Goal: Task Accomplishment & Management: Manage account settings

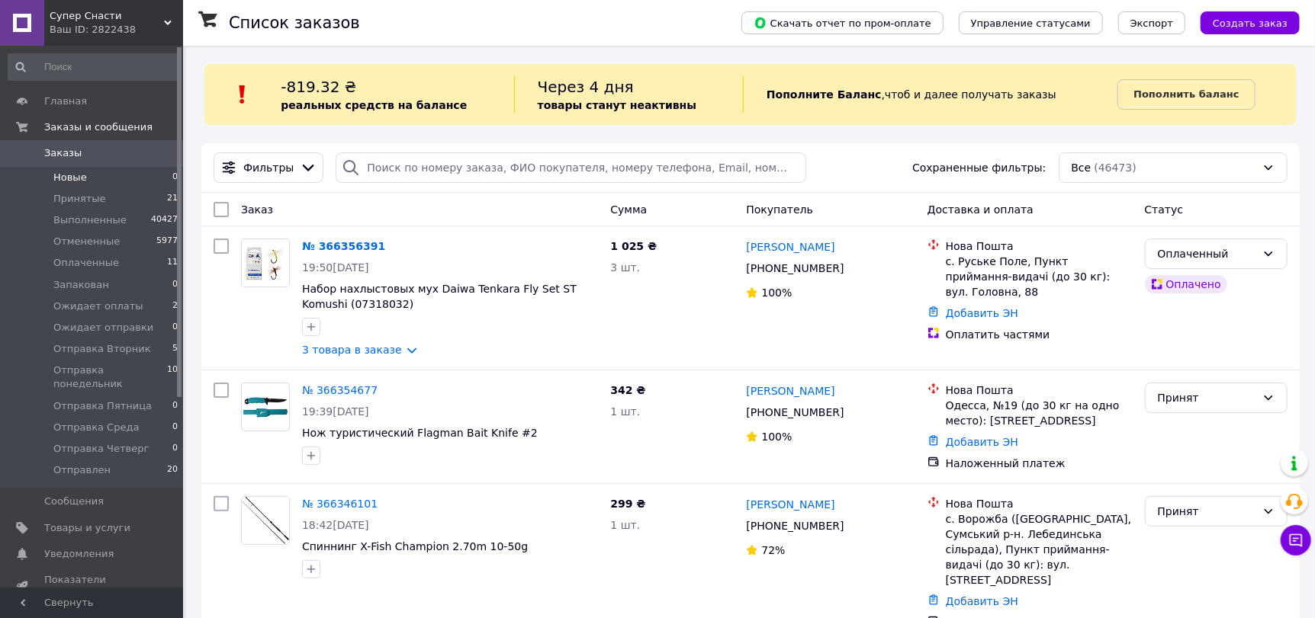
click at [66, 175] on span "Новые" at bounding box center [70, 178] width 34 height 14
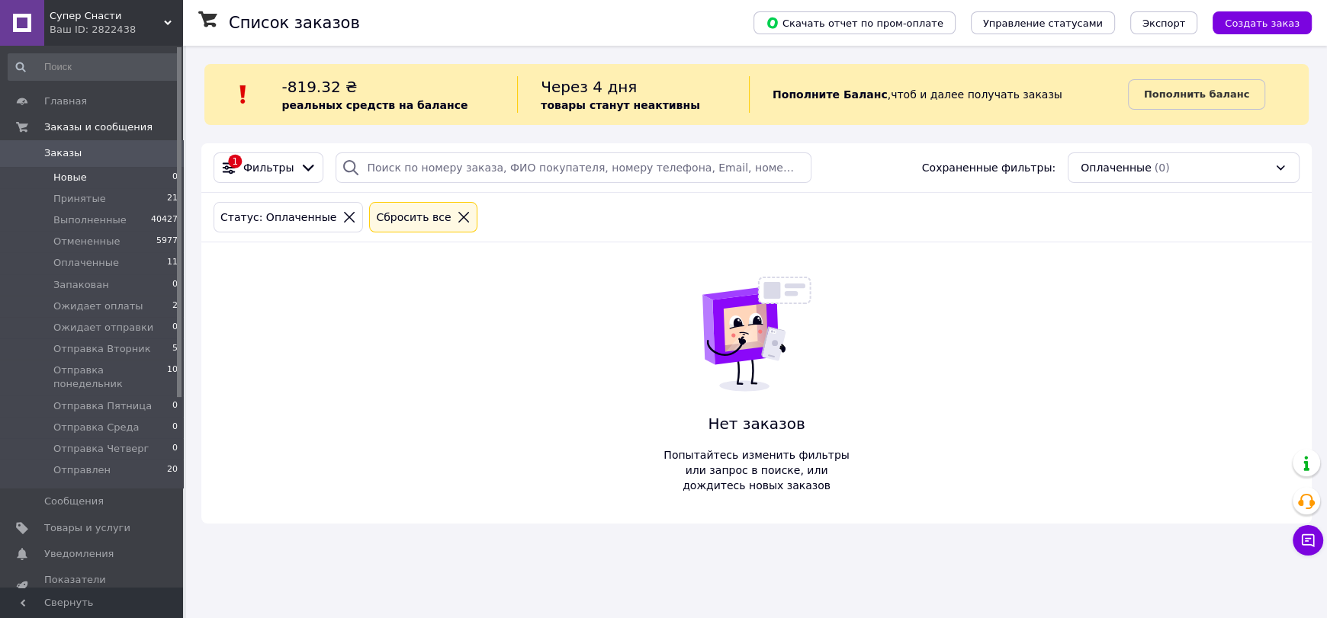
click at [69, 149] on span "Заказы" at bounding box center [62, 153] width 37 height 14
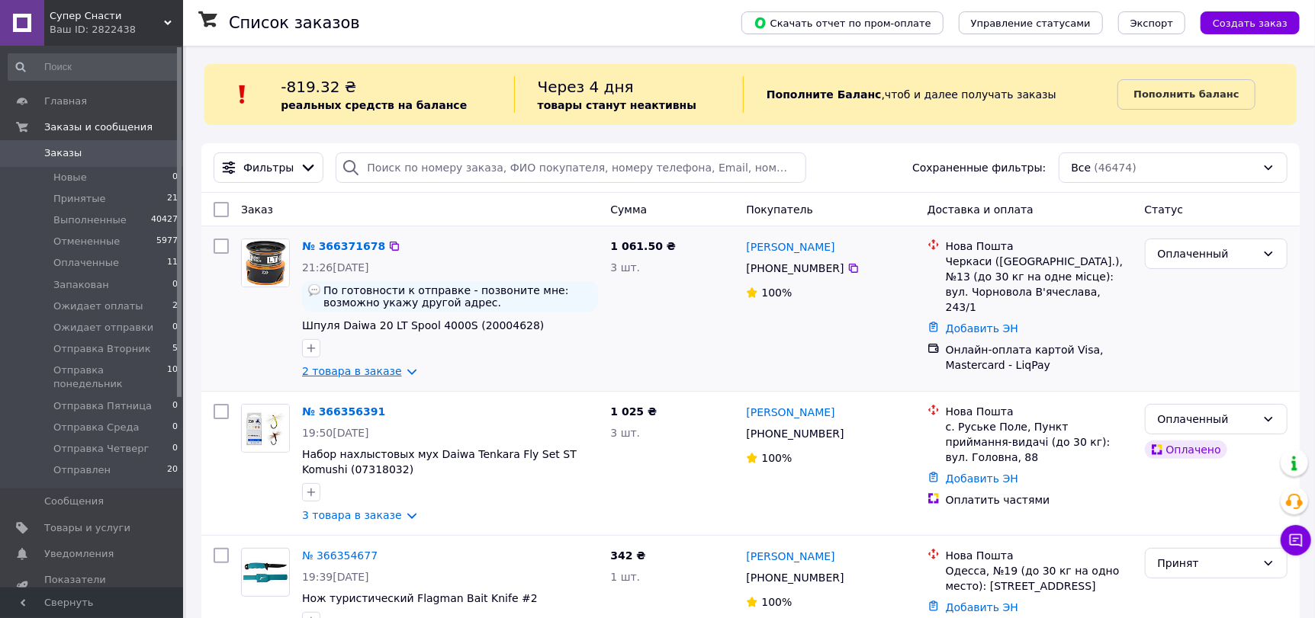
click at [358, 377] on link "2 товара в заказе" at bounding box center [352, 371] width 100 height 12
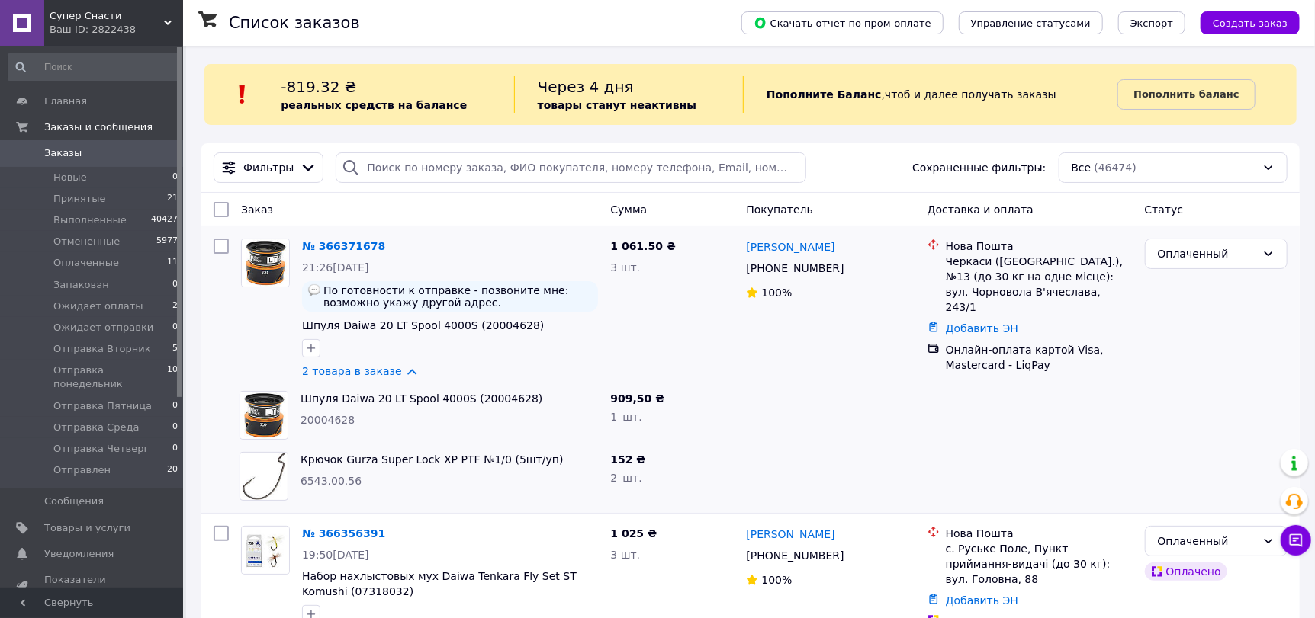
click at [75, 149] on span "Заказы" at bounding box center [62, 153] width 37 height 14
click at [70, 150] on span "Заказы" at bounding box center [62, 153] width 37 height 14
click at [95, 148] on span "Заказы" at bounding box center [92, 153] width 97 height 14
click at [79, 178] on span "Новые" at bounding box center [70, 178] width 34 height 14
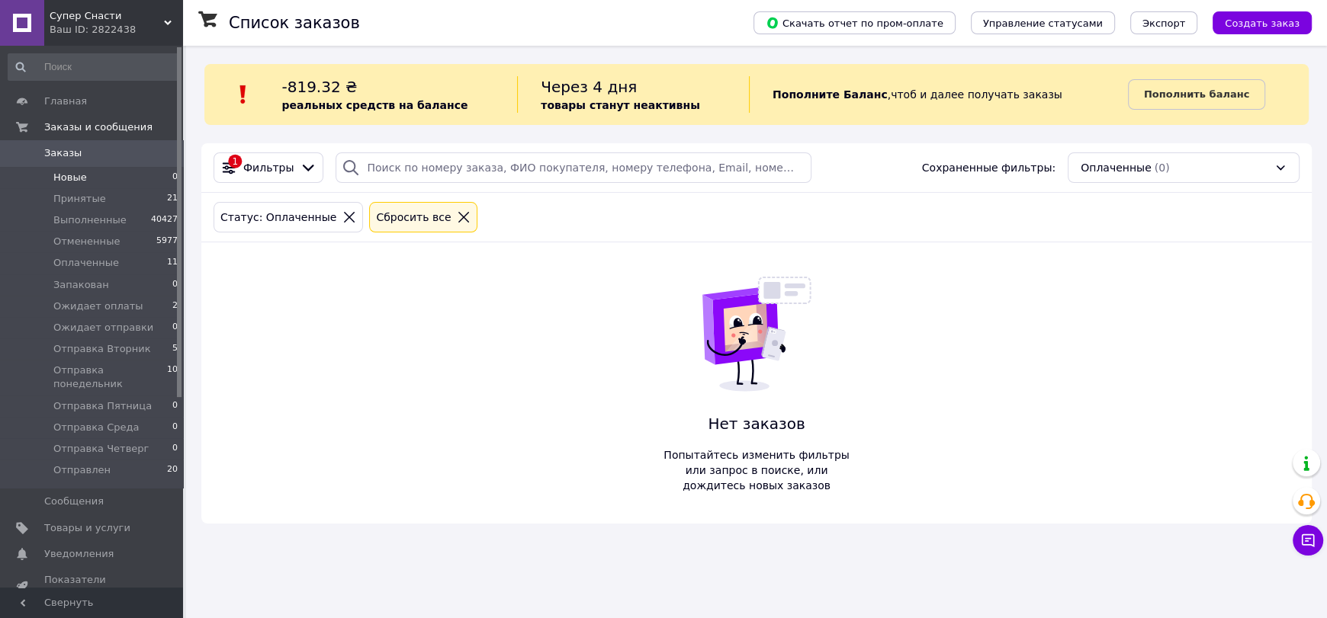
click at [79, 150] on span "Заказы" at bounding box center [92, 153] width 97 height 14
